Goal: Task Accomplishment & Management: Manage account settings

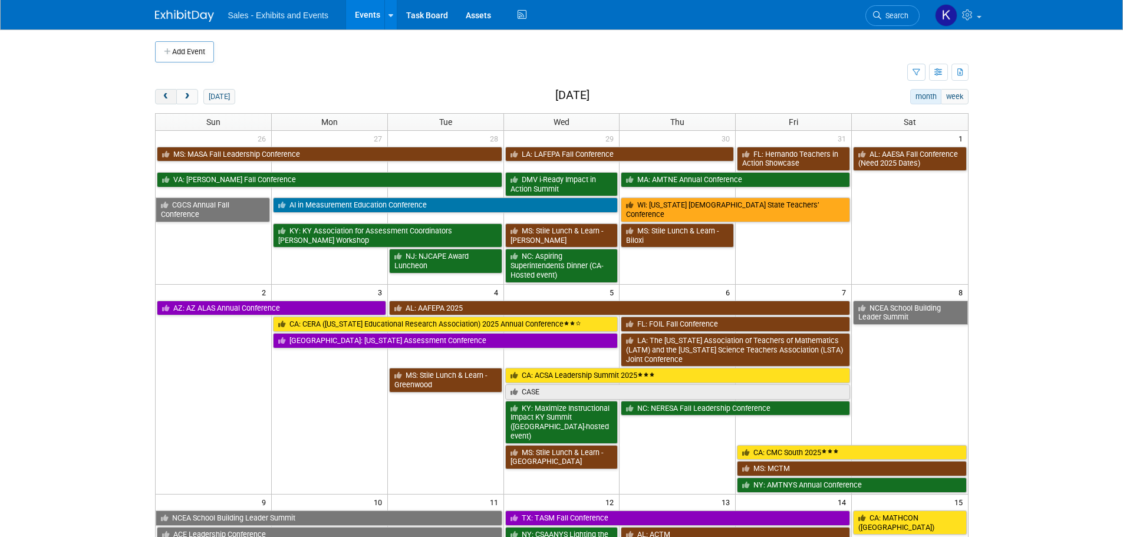
click at [160, 93] on button "prev" at bounding box center [166, 96] width 22 height 15
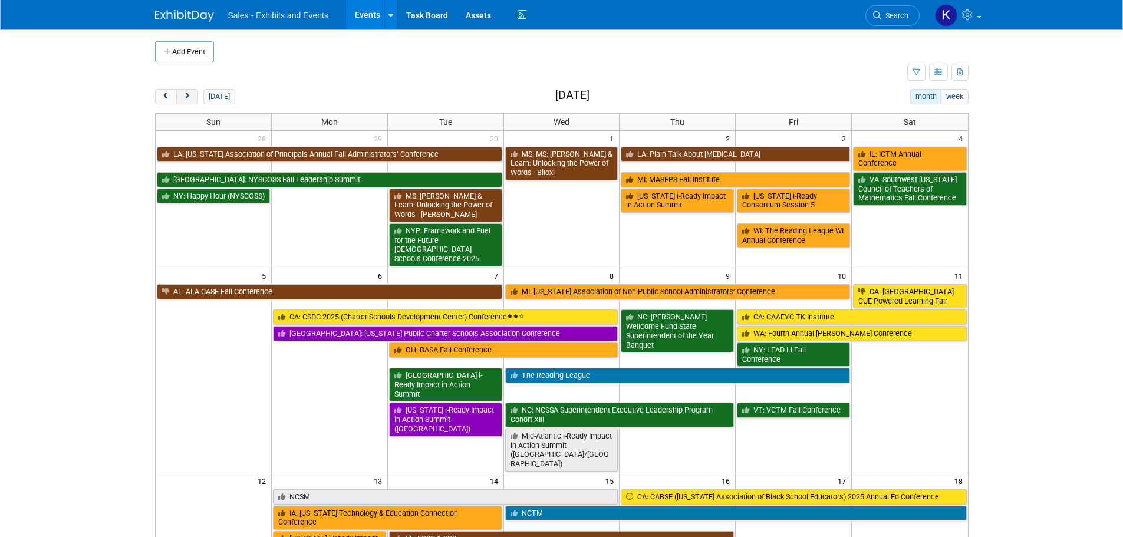
click at [186, 100] on span "next" at bounding box center [187, 97] width 9 height 8
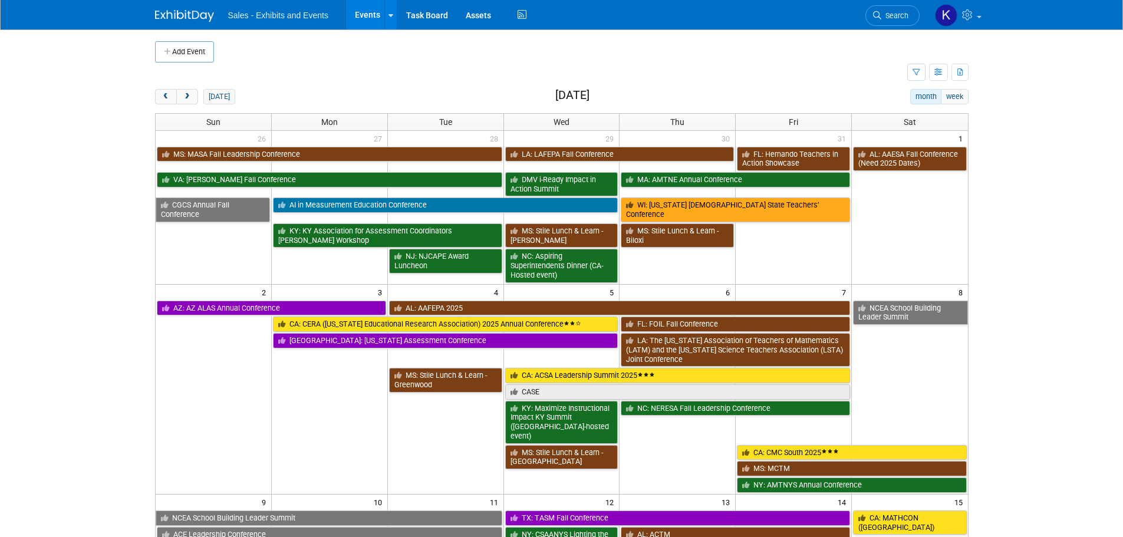
click at [169, 99] on span "prev" at bounding box center [165, 97] width 9 height 8
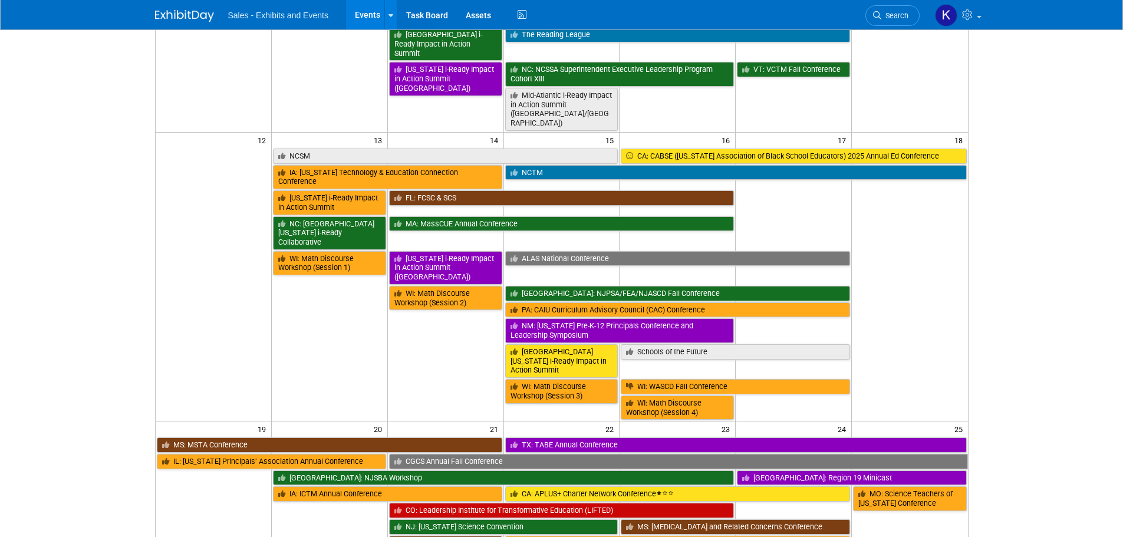
scroll to position [354, 0]
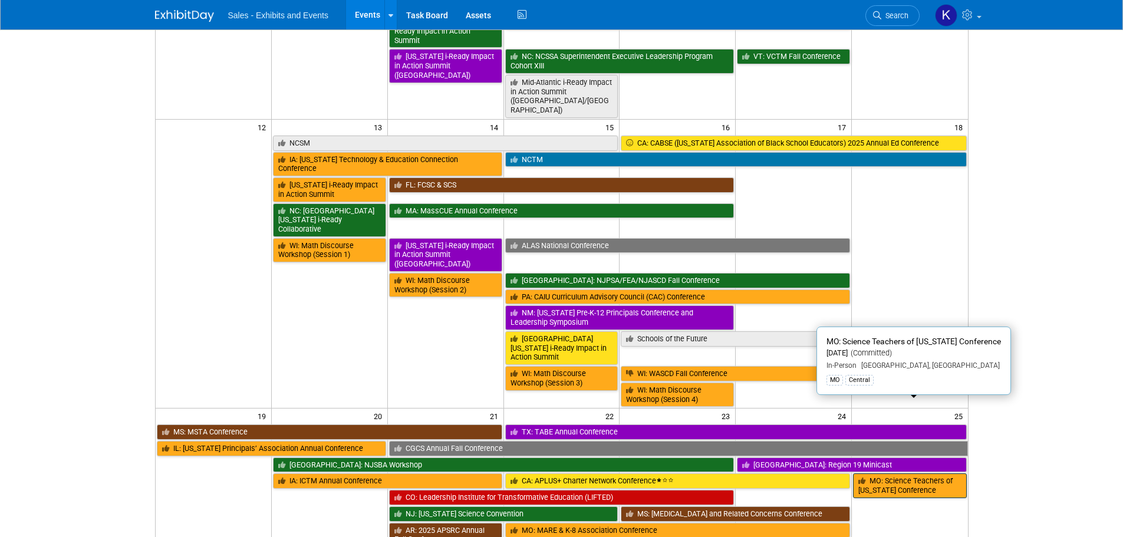
click at [938, 473] on link "MO: Science Teachers of [US_STATE] Conference" at bounding box center [909, 485] width 113 height 24
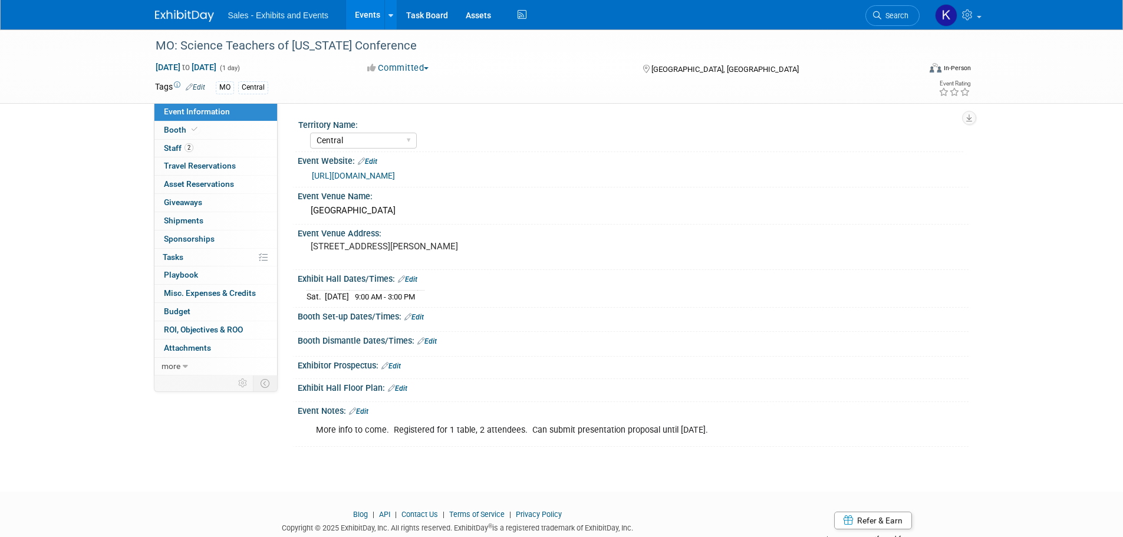
select select "Central"
click at [395, 176] on link "https://scienceteachersofmissouri.wildapricot.org/event-6271288" at bounding box center [353, 175] width 83 height 9
click at [400, 384] on link "Edit" at bounding box center [397, 388] width 19 height 8
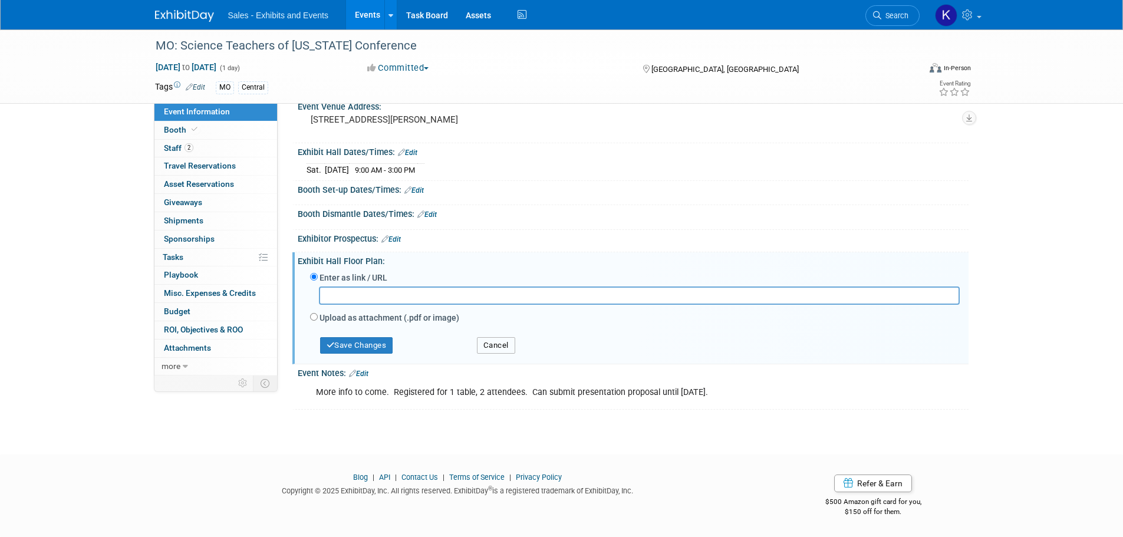
drag, startPoint x: 486, startPoint y: 347, endPoint x: 505, endPoint y: 352, distance: 19.4
click at [488, 348] on button "Cancel" at bounding box center [496, 345] width 38 height 17
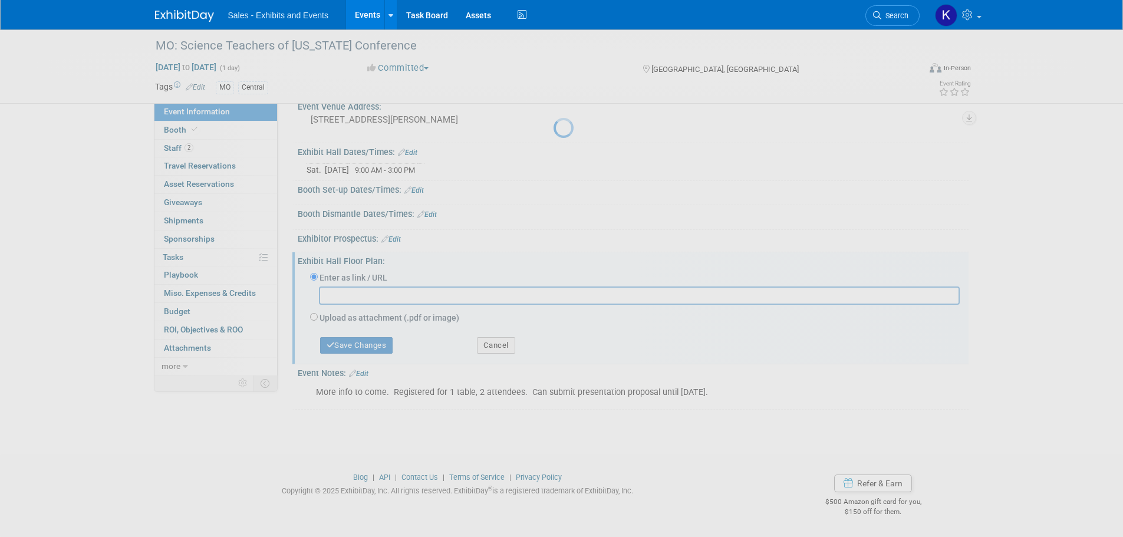
scroll to position [38, 0]
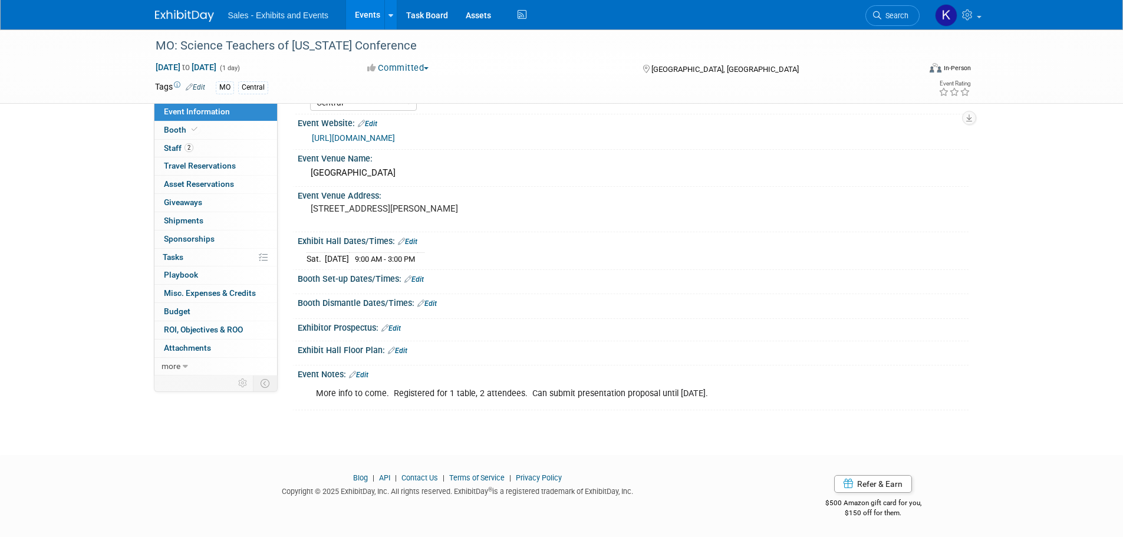
click at [368, 377] on link "Edit" at bounding box center [358, 375] width 19 height 8
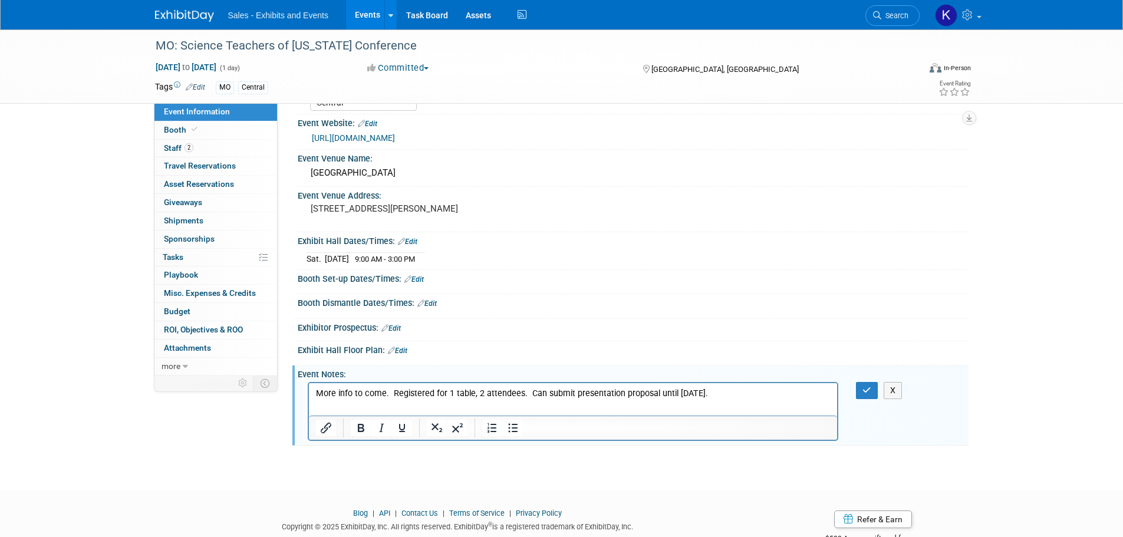
scroll to position [0, 0]
click at [709, 395] on p "More info to come. Registered for 1 table, 2 attendees. Can submit presentation…" at bounding box center [572, 394] width 515 height 12
click at [863, 386] on icon "button" at bounding box center [866, 390] width 9 height 8
